Goal: Find specific page/section: Find specific page/section

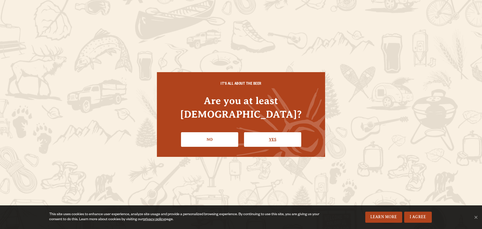
click at [273, 132] on link "Yes" at bounding box center [272, 139] width 57 height 15
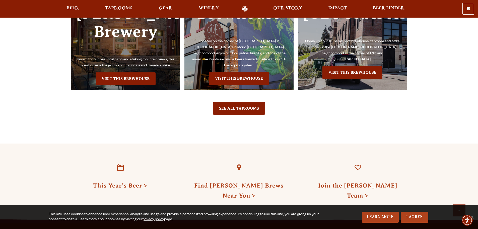
scroll to position [1154, 0]
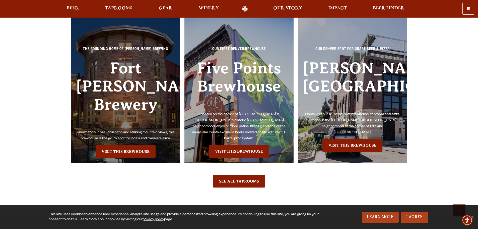
click at [129, 145] on link "Visit this Brewhouse" at bounding box center [126, 151] width 60 height 13
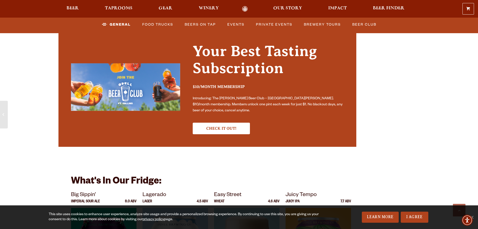
scroll to position [1530, 0]
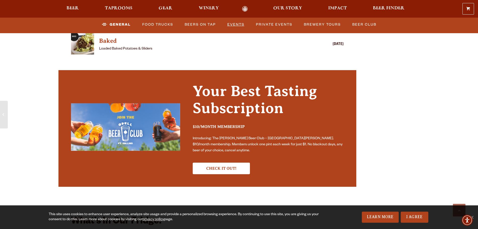
click at [234, 26] on link "Events" at bounding box center [235, 25] width 21 height 12
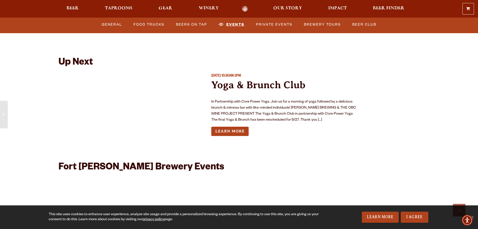
scroll to position [1872, 0]
